Goal: Check status

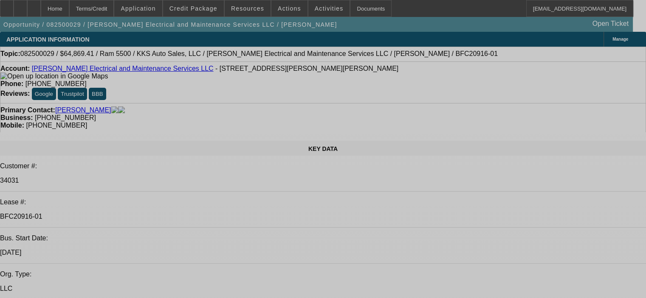
select select "0.1"
select select "2"
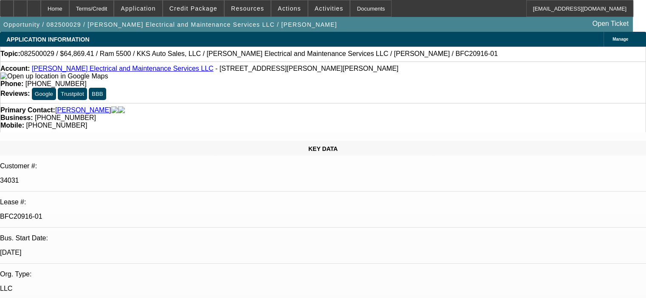
select select "0"
select select "0.1"
select select "2"
select select "0"
select select "0.1"
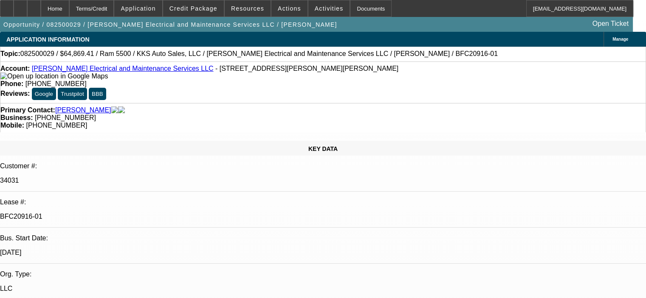
select select "2"
select select "0"
select select "6"
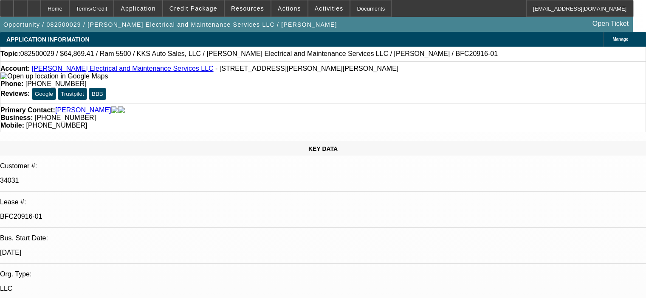
select select "2"
click at [250, 7] on span "Resources" at bounding box center [247, 8] width 33 height 7
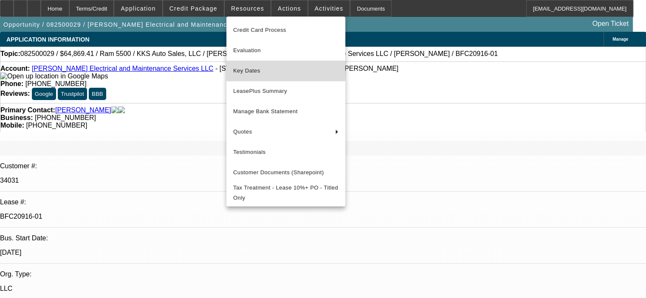
click at [265, 68] on span "Key Dates" at bounding box center [285, 71] width 105 height 10
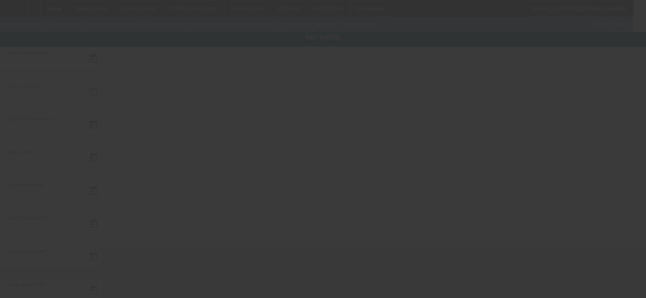
type input "[DATE]"
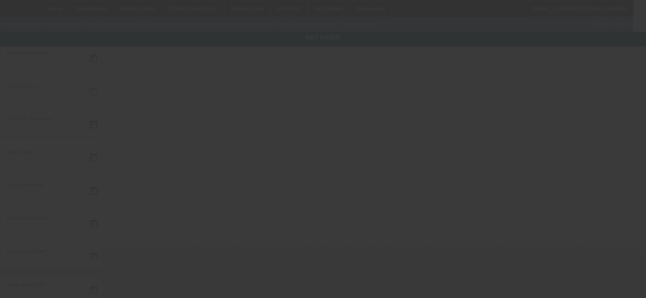
type input "[DATE]"
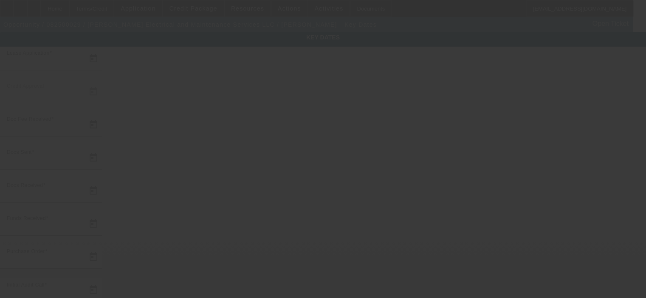
type input "[DATE]"
